Goal: Task Accomplishment & Management: Use online tool/utility

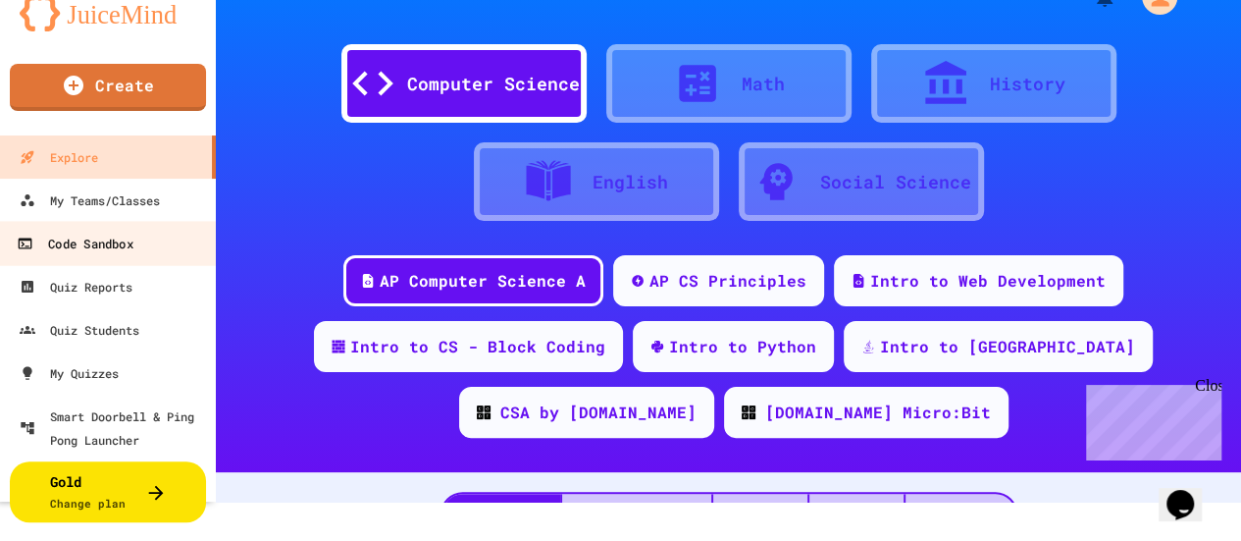
click at [124, 248] on div "Code Sandbox" at bounding box center [75, 244] width 116 height 25
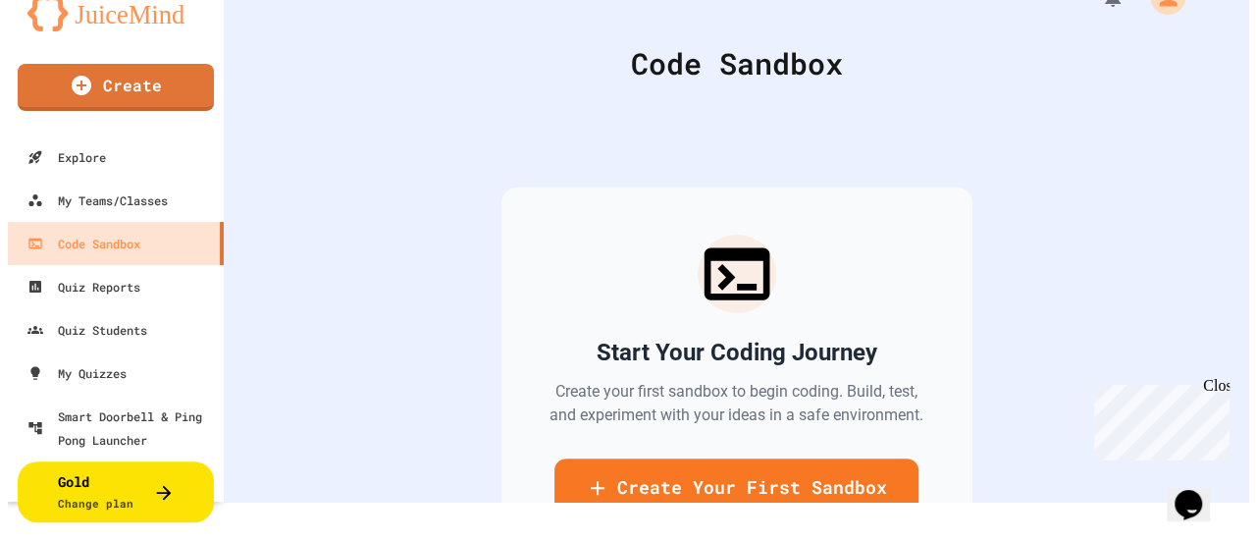
scroll to position [190, 0]
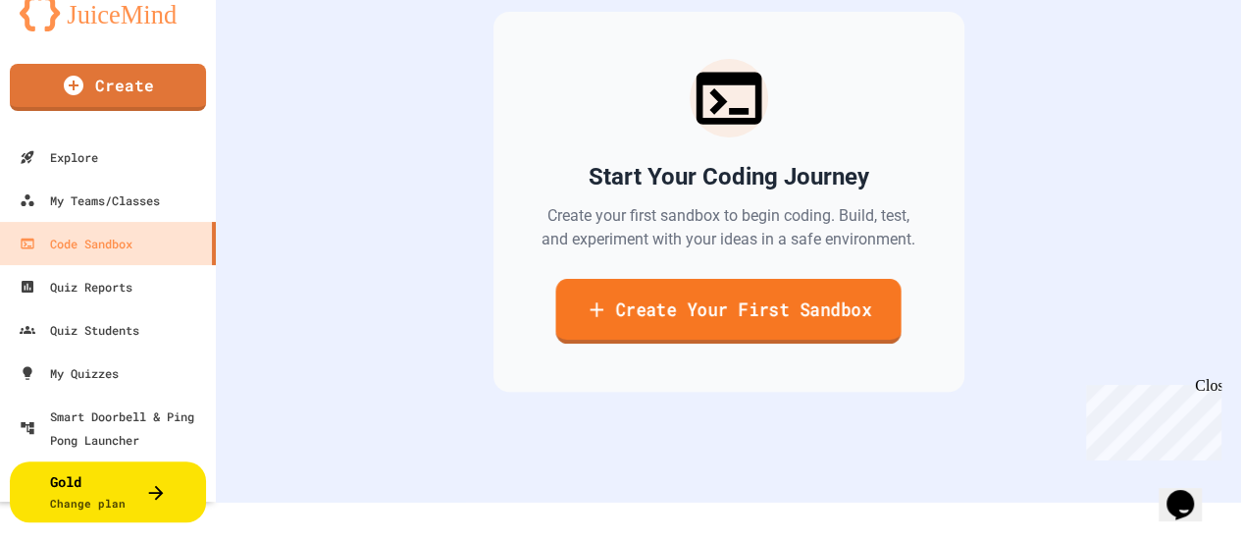
click at [644, 290] on link "Create Your First Sandbox" at bounding box center [727, 311] width 345 height 65
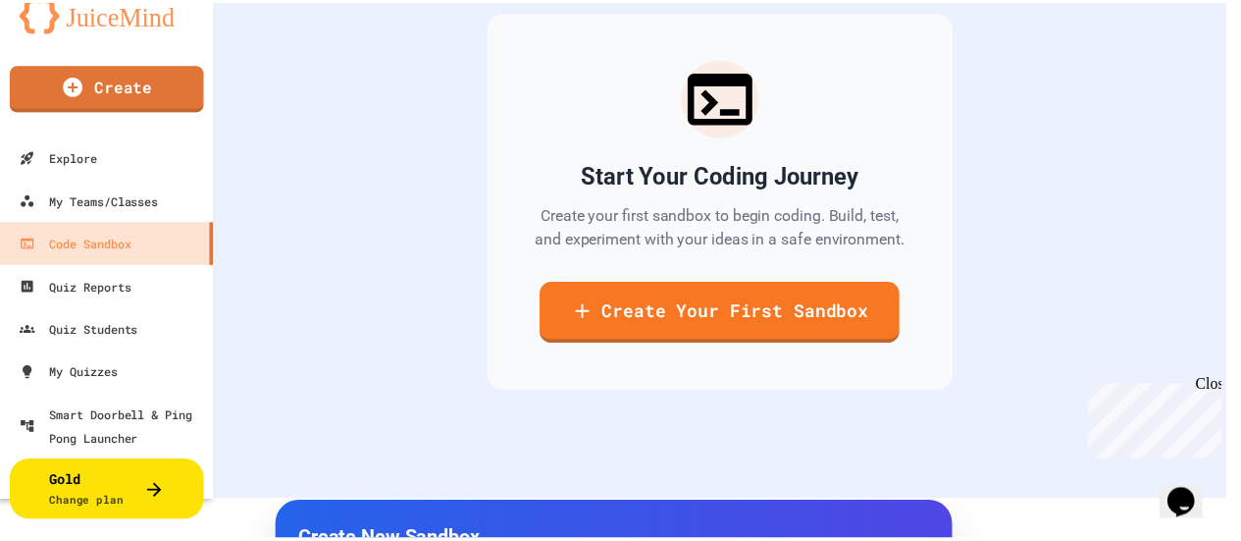
scroll to position [1242, 0]
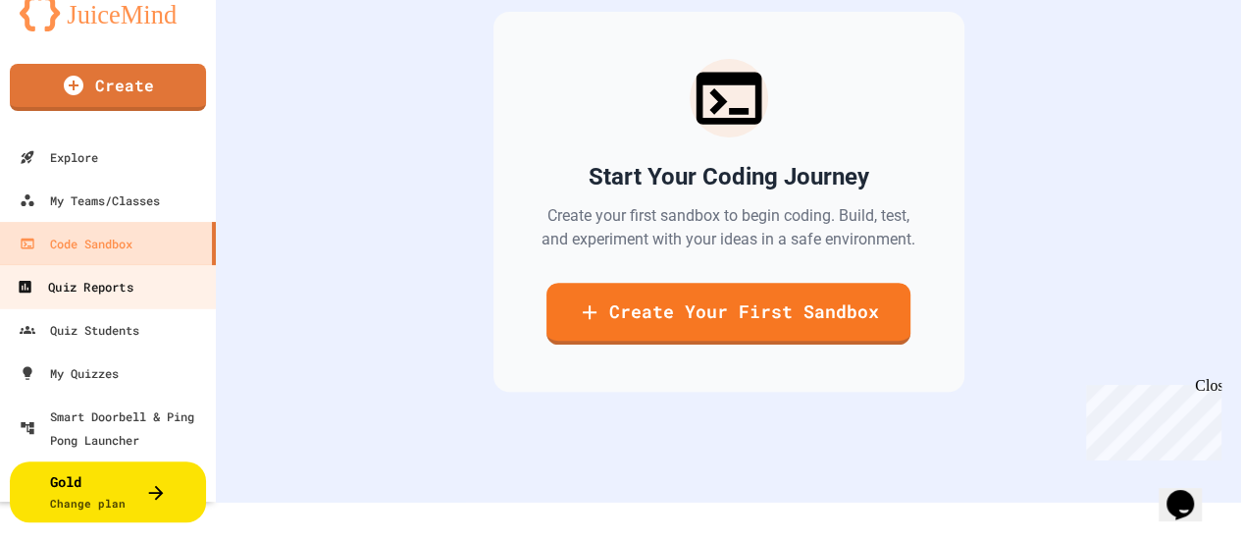
scroll to position [0, 0]
